Goal: Use online tool/utility: Use online tool/utility

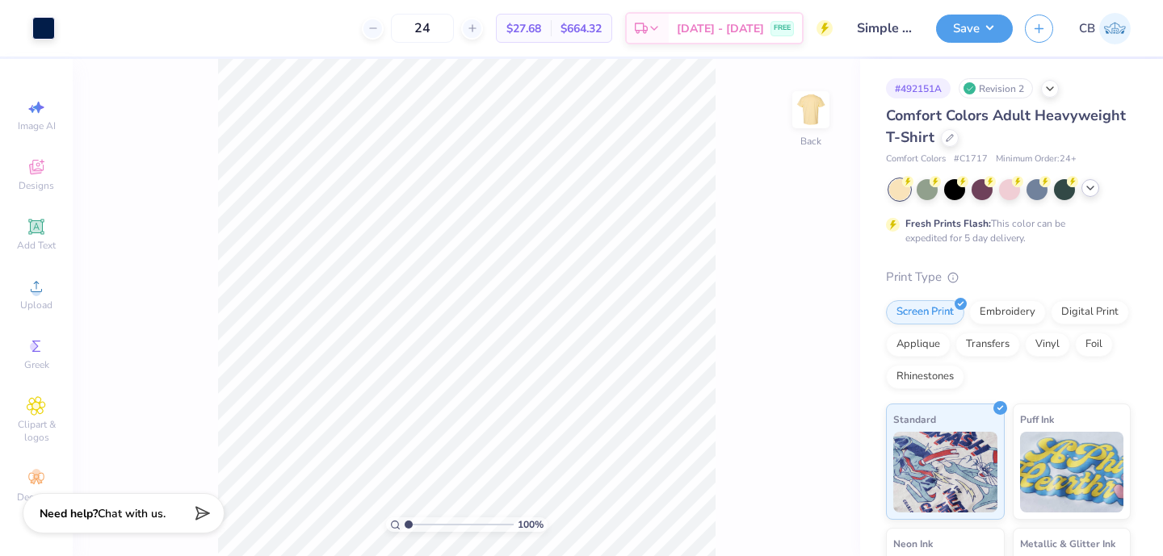
click at [1085, 187] on icon at bounding box center [1090, 188] width 13 height 13
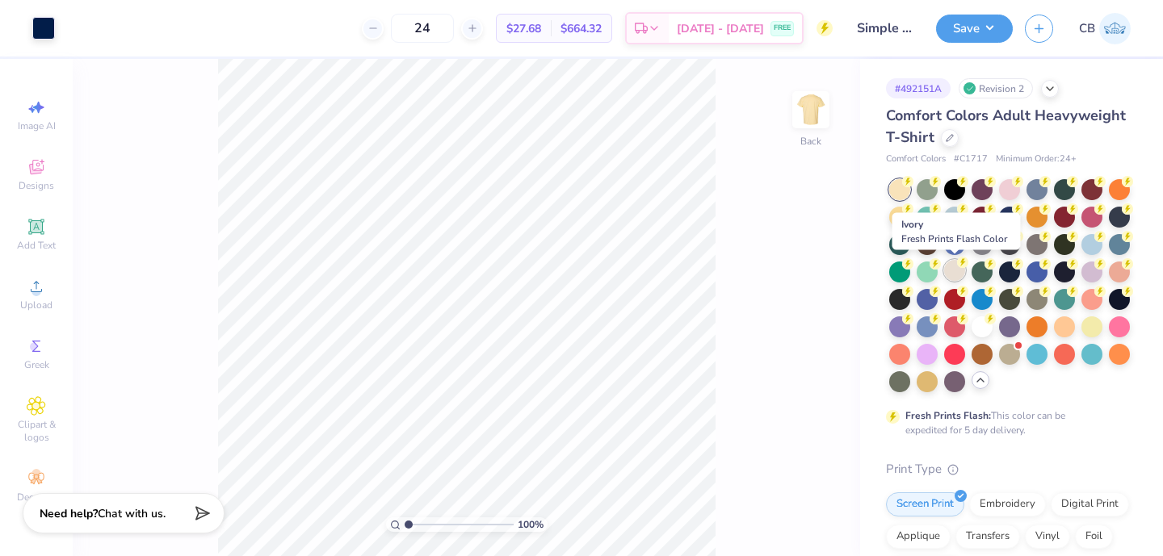
click at [955, 275] on div at bounding box center [954, 270] width 21 height 21
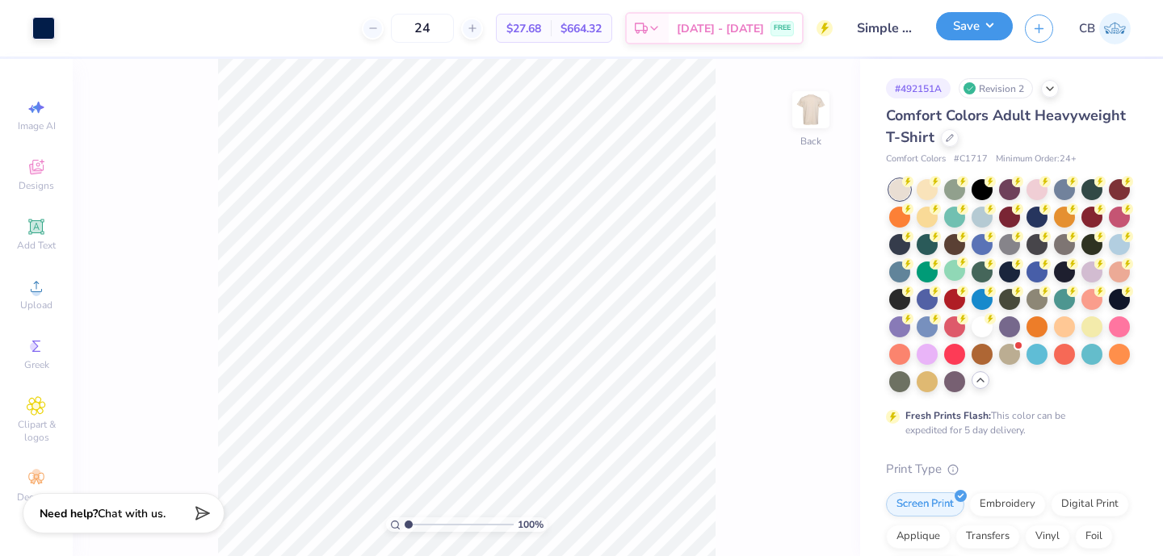
click at [985, 24] on button "Save" at bounding box center [974, 26] width 77 height 28
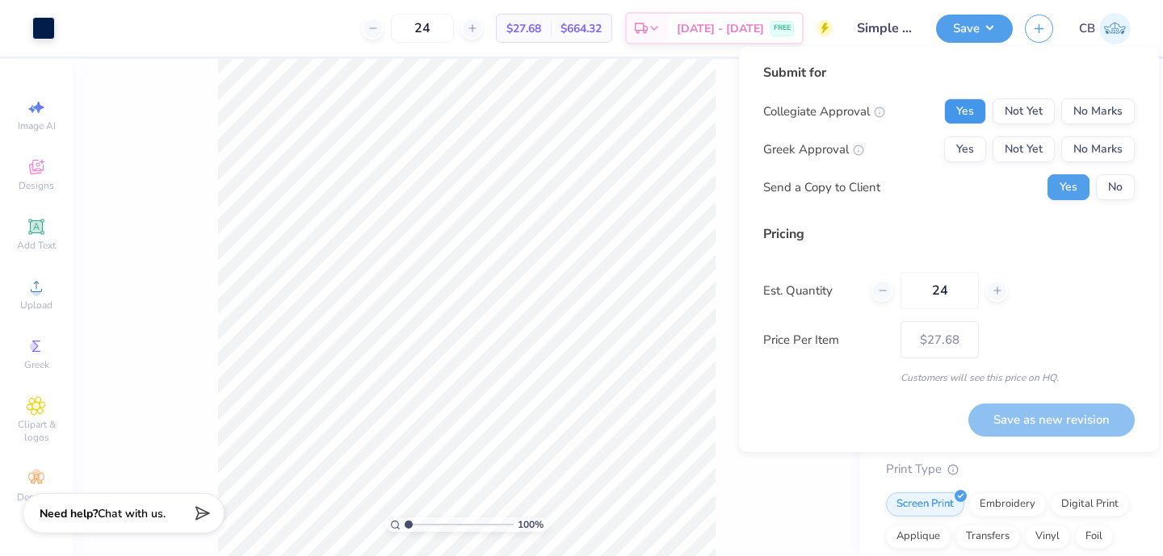
click at [970, 101] on button "Yes" at bounding box center [965, 112] width 42 height 26
click at [1091, 142] on button "No Marks" at bounding box center [1097, 149] width 73 height 26
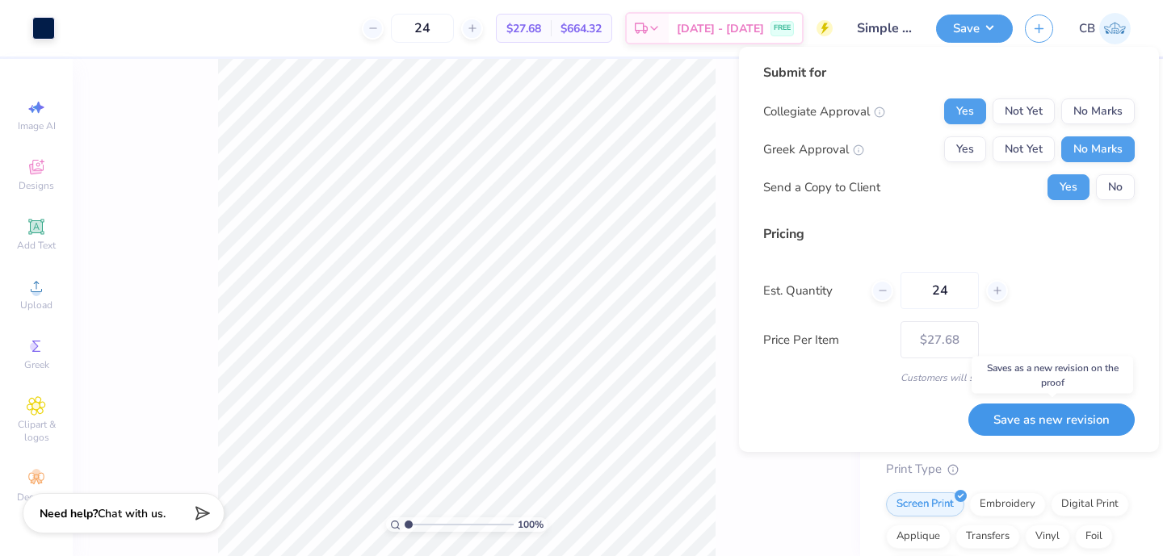
click at [1016, 415] on button "Save as new revision" at bounding box center [1051, 420] width 166 height 33
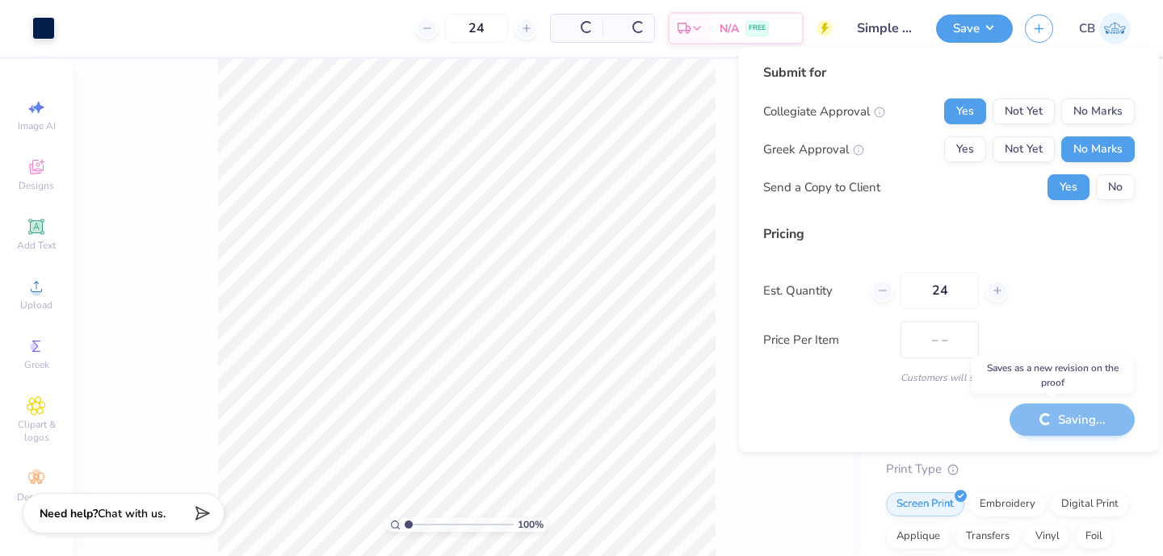
type input "$27.68"
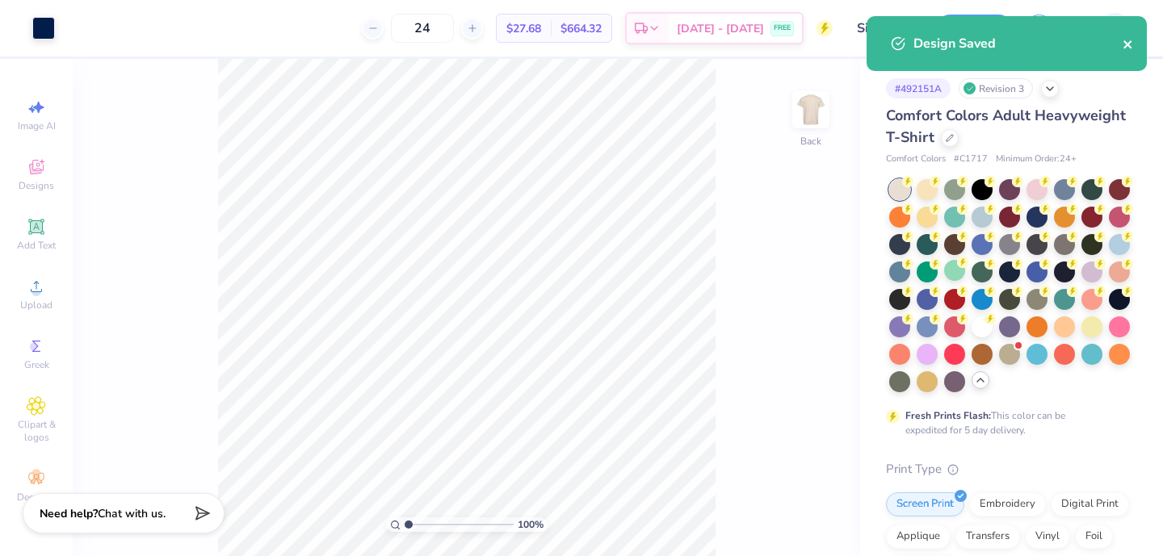
click at [1127, 45] on icon "close" at bounding box center [1127, 44] width 8 height 8
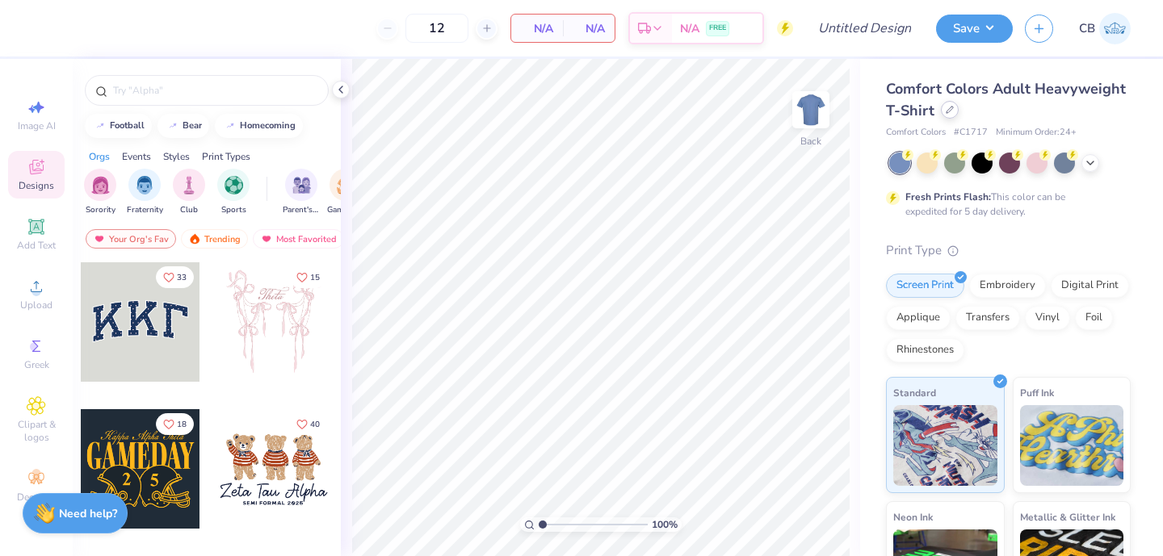
click at [951, 115] on div at bounding box center [950, 110] width 18 height 18
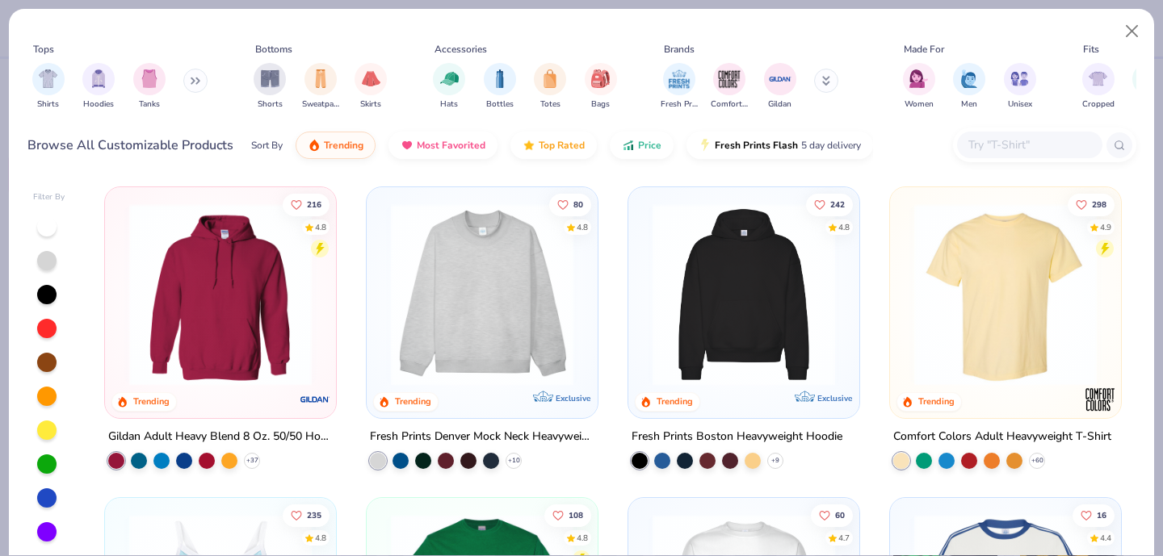
click at [987, 151] on input "text" at bounding box center [1029, 145] width 124 height 19
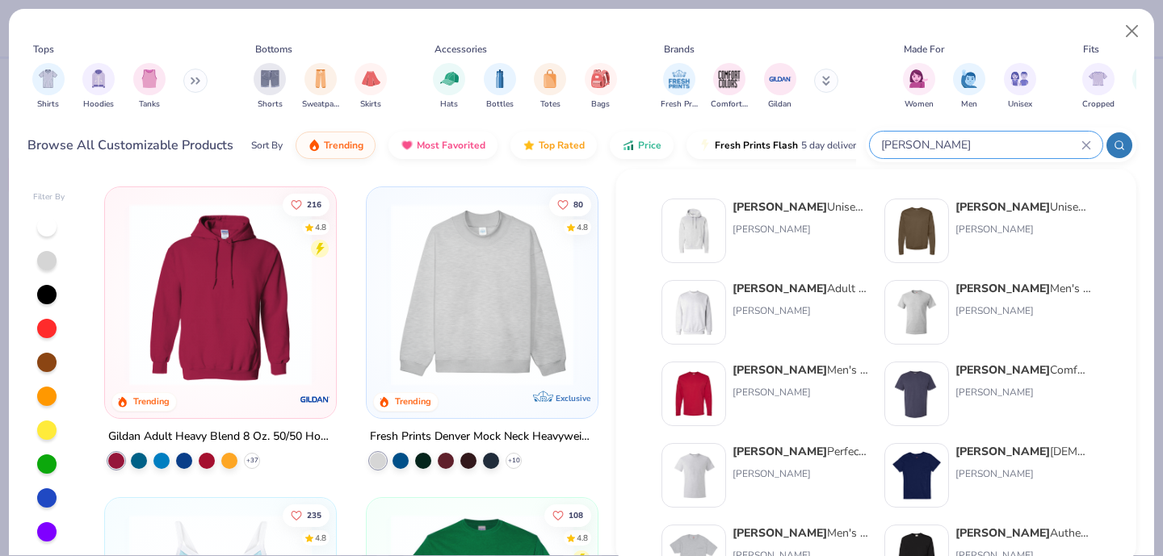
type input "[PERSON_NAME]"
click at [724, 312] on div at bounding box center [693, 312] width 65 height 65
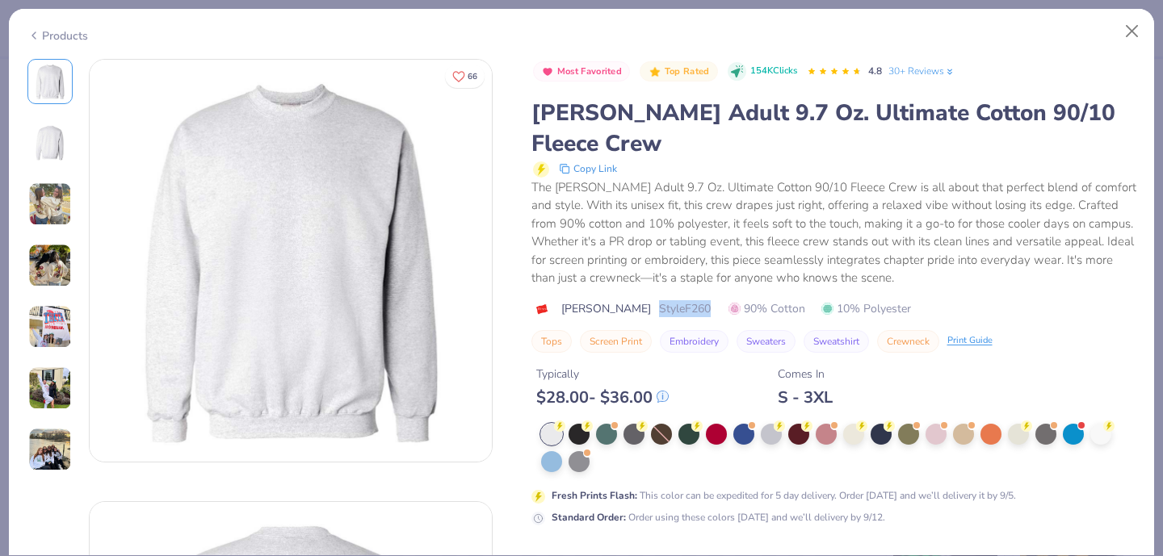
drag, startPoint x: 602, startPoint y: 275, endPoint x: 656, endPoint y: 277, distance: 54.1
click at [659, 300] on span "Style F260" at bounding box center [685, 308] width 52 height 17
copy span "Style F260"
